Goal: Information Seeking & Learning: Learn about a topic

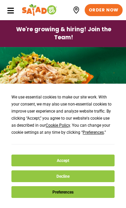
click at [78, 177] on button "Decline" at bounding box center [62, 176] width 103 height 12
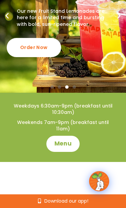
scroll to position [110, 0]
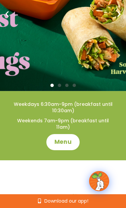
click at [66, 144] on span "Menu" at bounding box center [62, 142] width 17 height 8
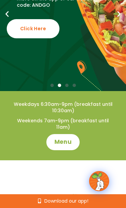
click at [67, 142] on span "Menu" at bounding box center [62, 142] width 17 height 8
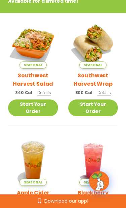
scroll to position [75, 0]
click at [117, 78] on h2 "Southwest Harvest Wrap" at bounding box center [93, 79] width 50 height 17
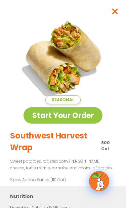
scroll to position [0, 0]
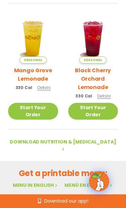
scroll to position [440, 0]
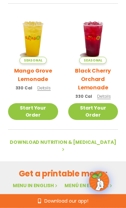
click at [39, 182] on link "Menu in English" at bounding box center [36, 185] width 46 height 7
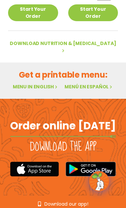
scroll to position [538, 0]
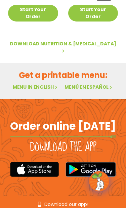
click at [50, 83] on link "Menu in English" at bounding box center [36, 86] width 46 height 7
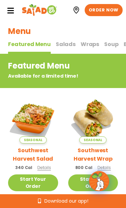
click at [66, 46] on span "Salads" at bounding box center [66, 44] width 20 height 8
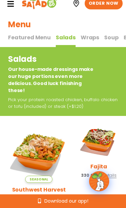
click at [85, 37] on span "Wraps" at bounding box center [89, 38] width 18 height 8
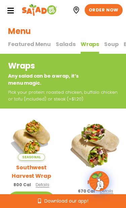
click at [108, 45] on span "Soup" at bounding box center [111, 44] width 14 height 8
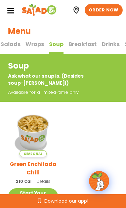
scroll to position [0, 58]
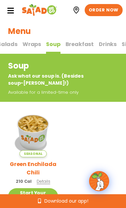
click at [79, 45] on span "Breakfast" at bounding box center [79, 44] width 28 height 8
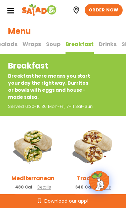
click at [103, 45] on span "Drinks" at bounding box center [108, 44] width 18 height 8
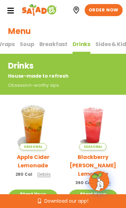
click at [106, 45] on span "Sides & Kids" at bounding box center [112, 44] width 34 height 8
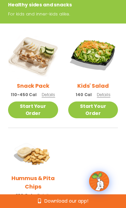
scroll to position [80, 0]
